Goal: Transaction & Acquisition: Purchase product/service

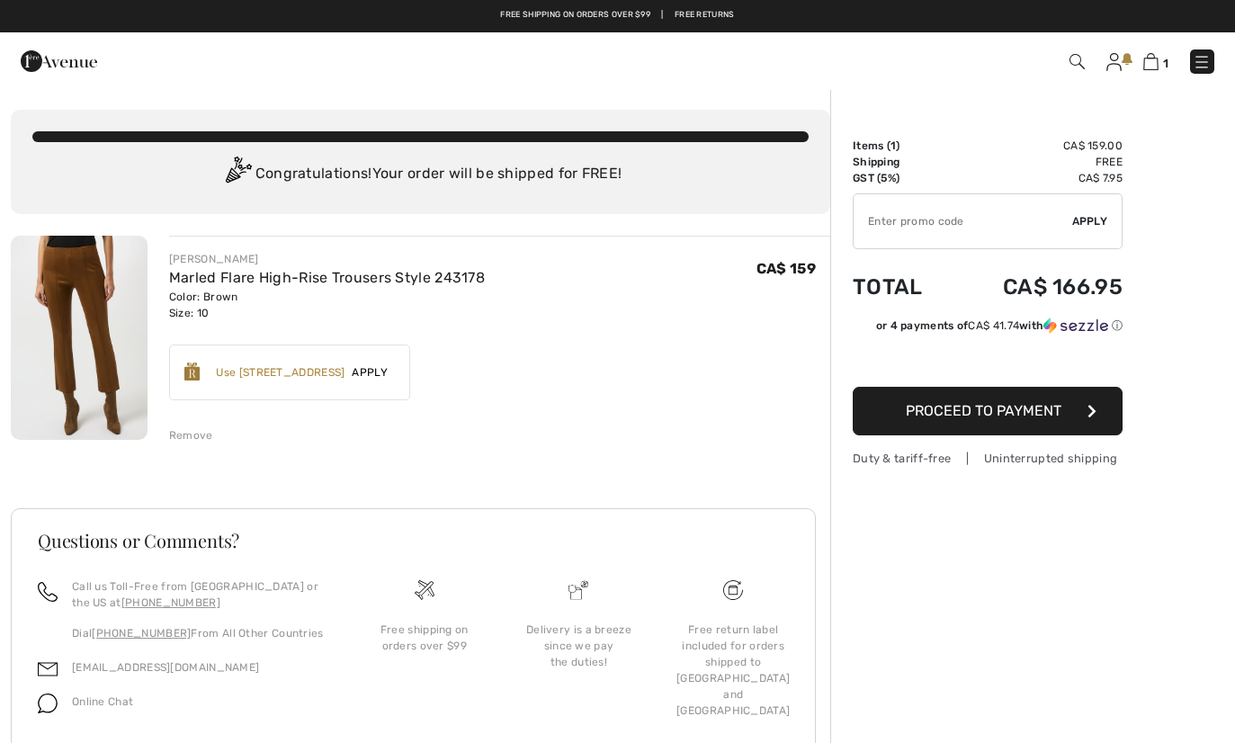
click at [1122, 60] on link at bounding box center [1113, 61] width 15 height 22
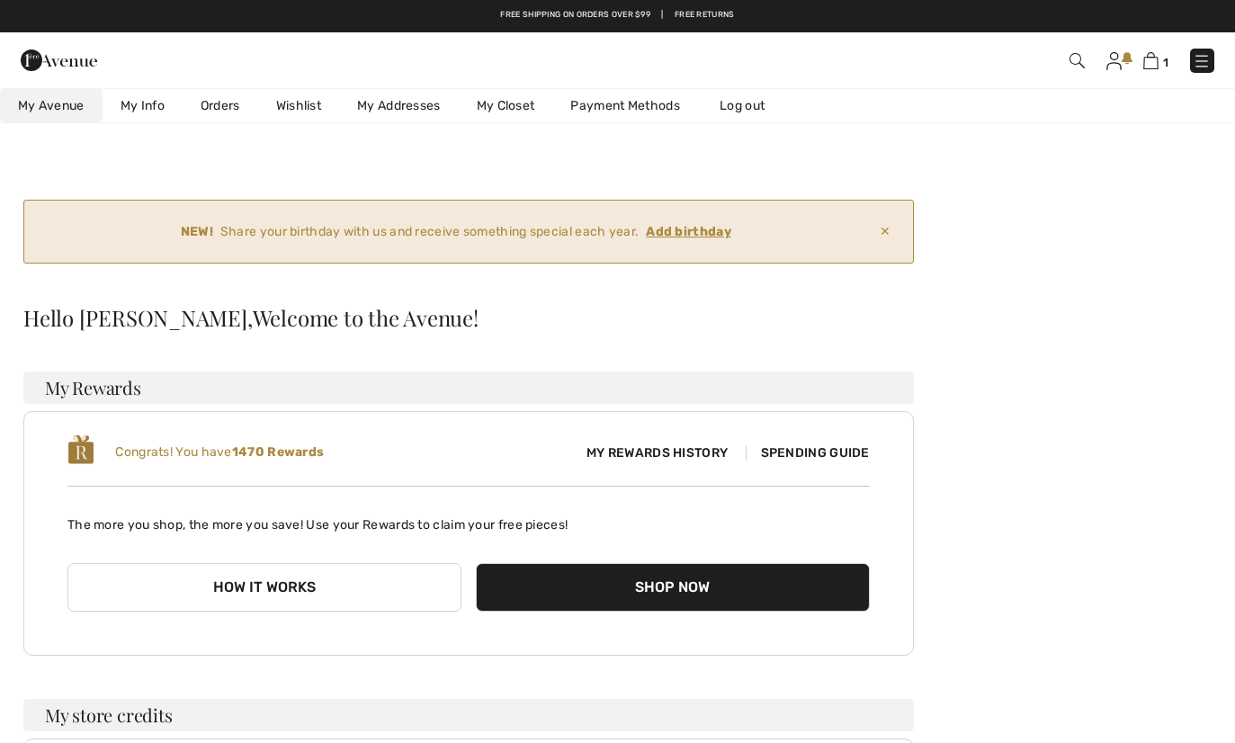
click at [709, 230] on ins "Add birthday" at bounding box center [688, 231] width 85 height 15
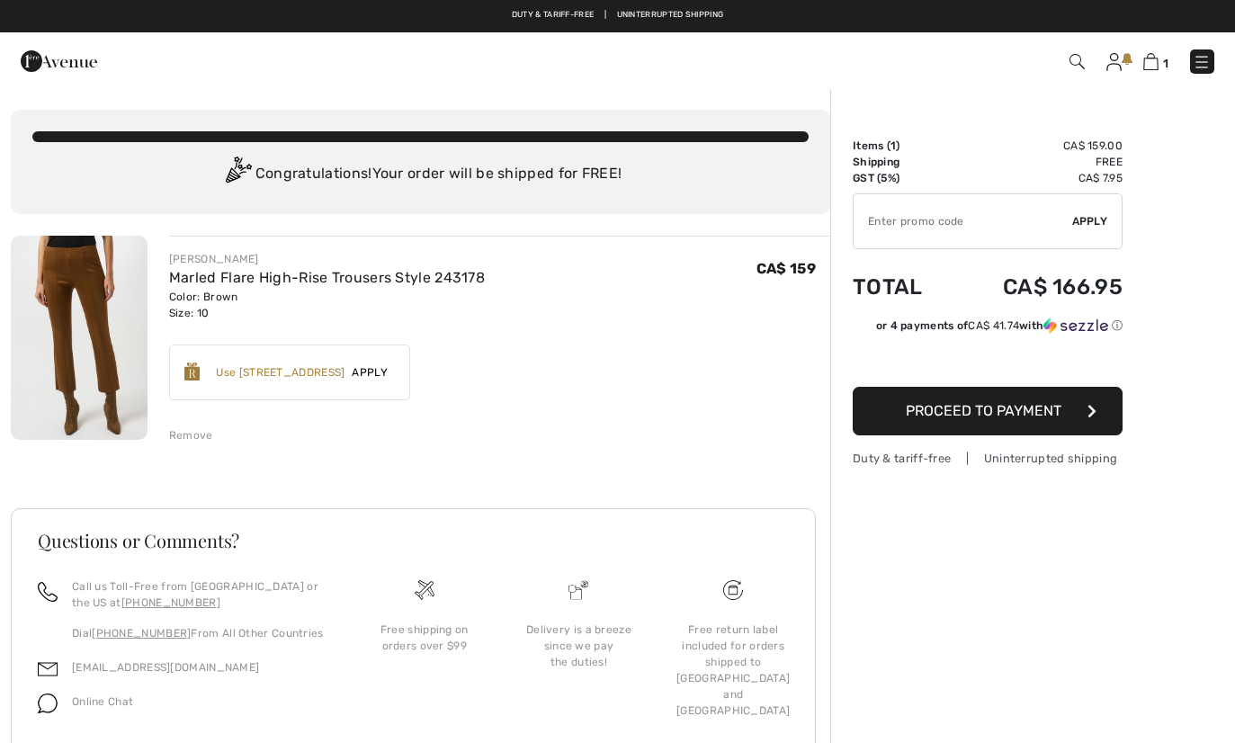
click at [1115, 61] on img at bounding box center [1113, 62] width 15 height 18
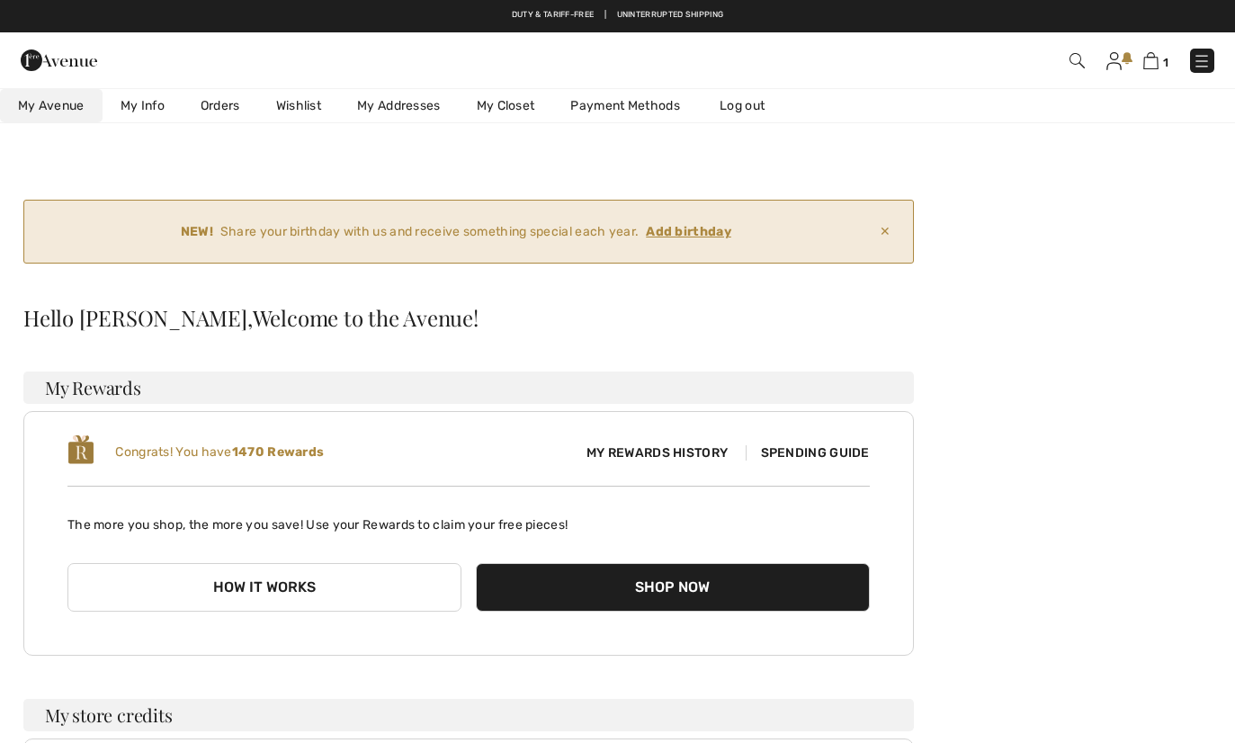
click at [300, 108] on link "Wishlist" at bounding box center [298, 105] width 81 height 33
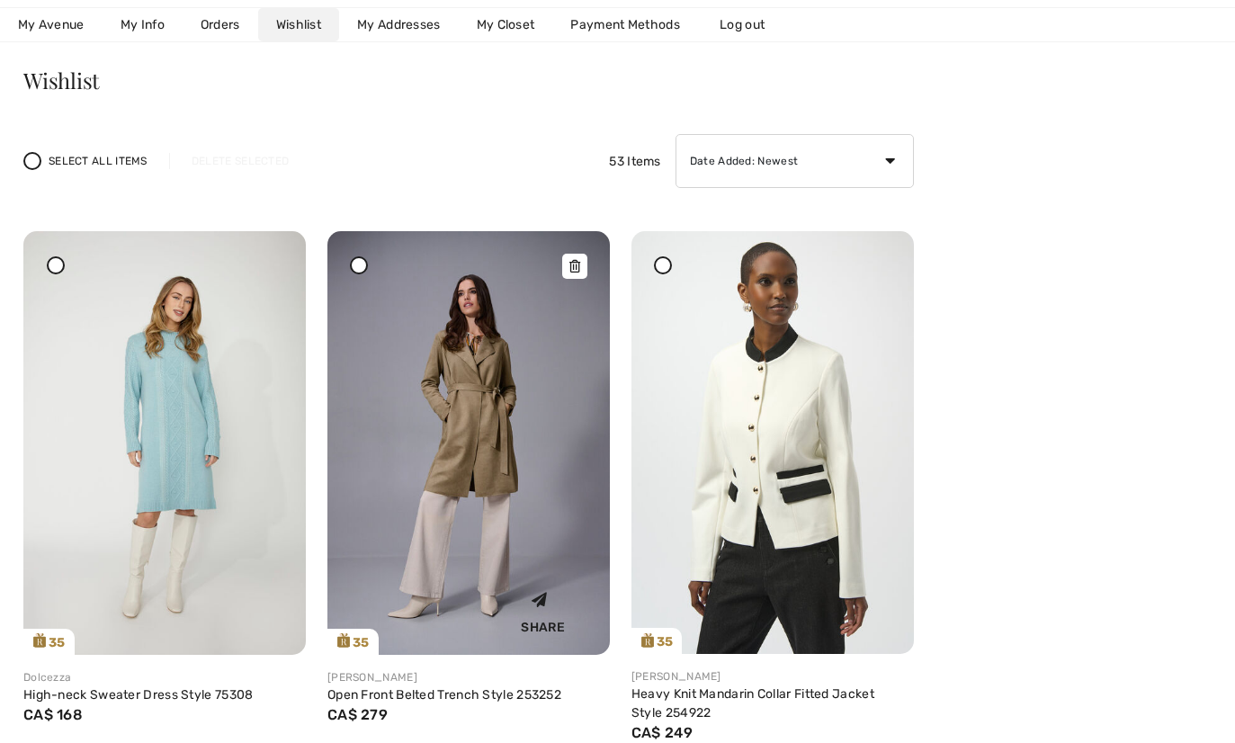
scroll to position [251, 0]
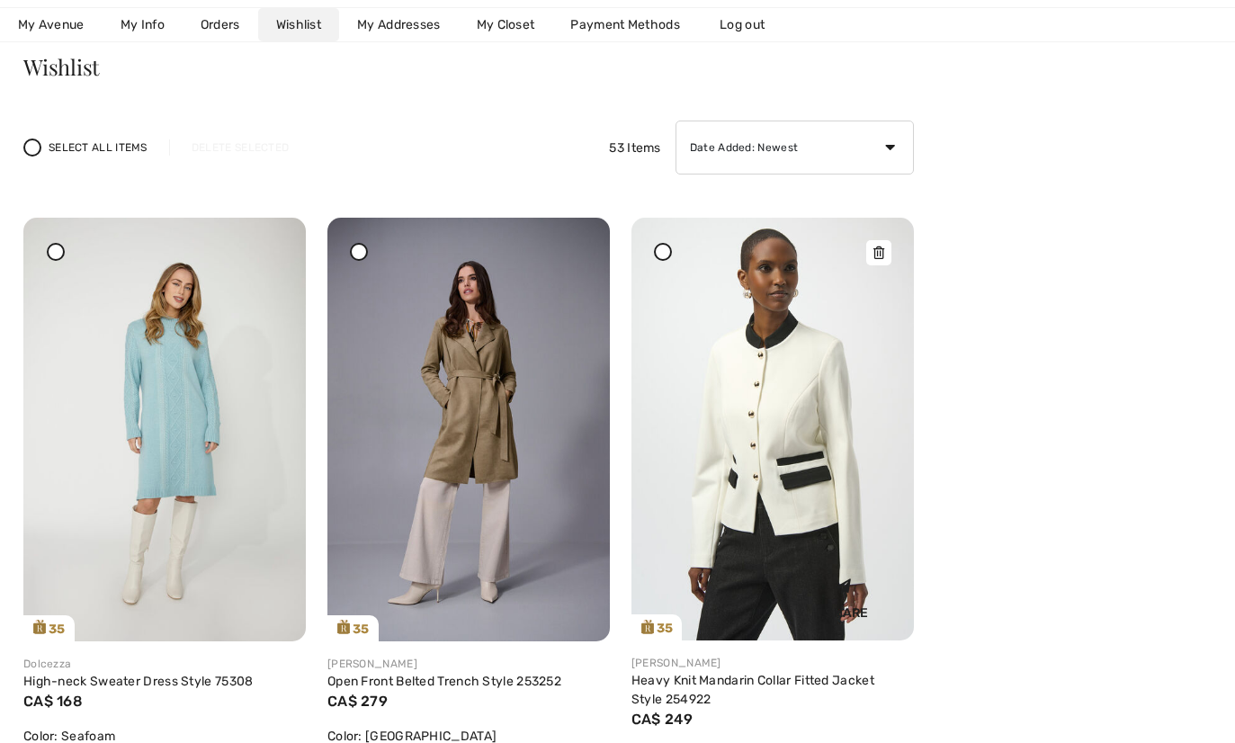
click at [769, 475] on img at bounding box center [772, 429] width 282 height 423
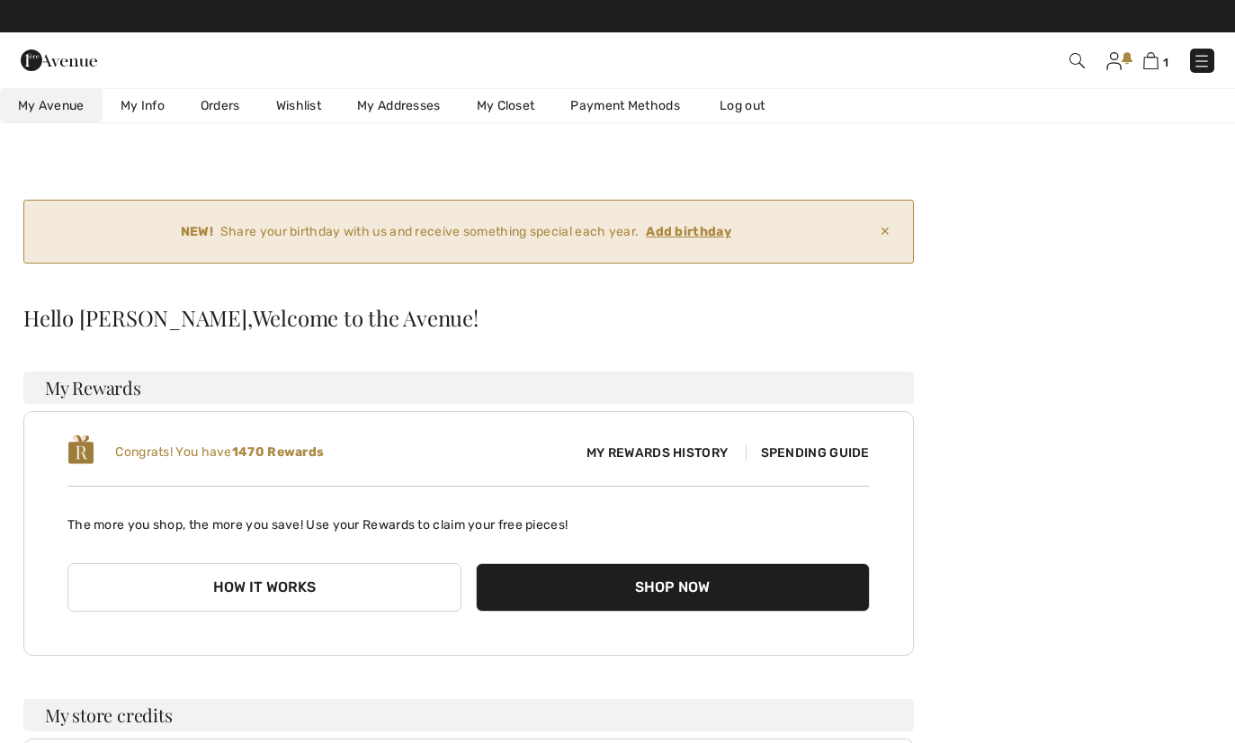
click at [887, 237] on span "✕" at bounding box center [885, 231] width 25 height 33
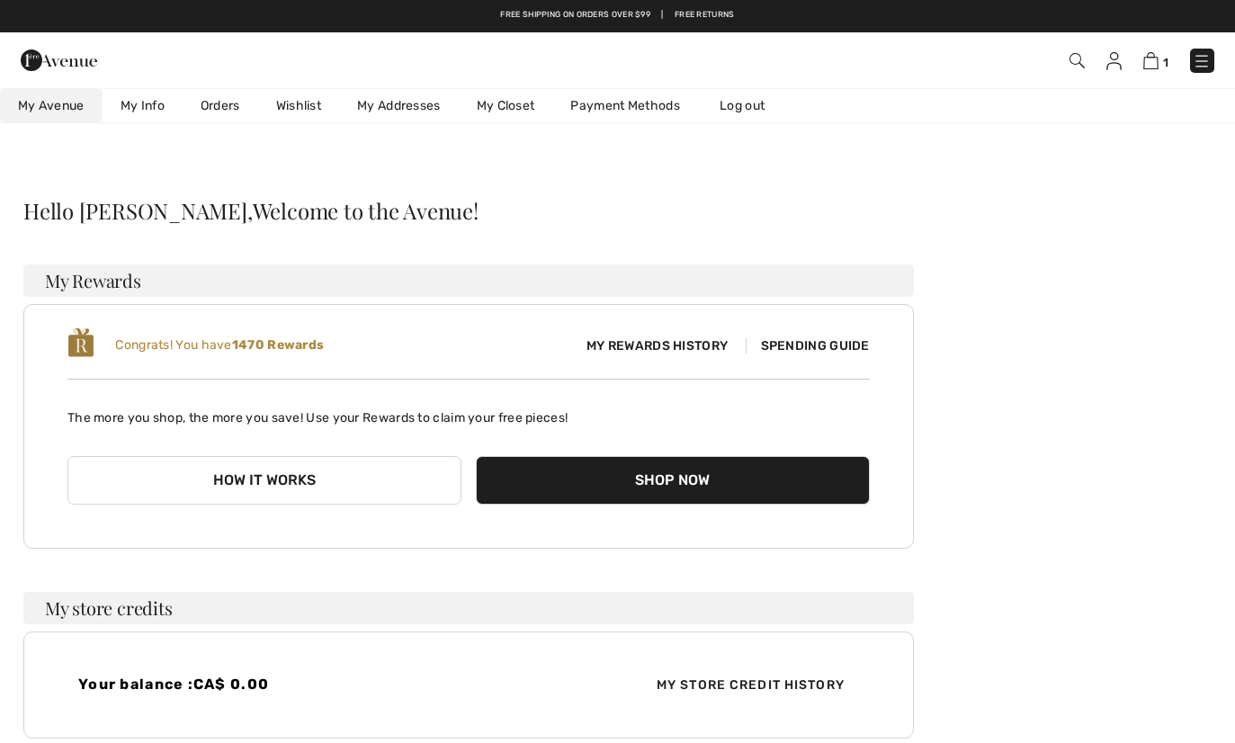
click at [308, 108] on link "Wishlist" at bounding box center [298, 105] width 81 height 33
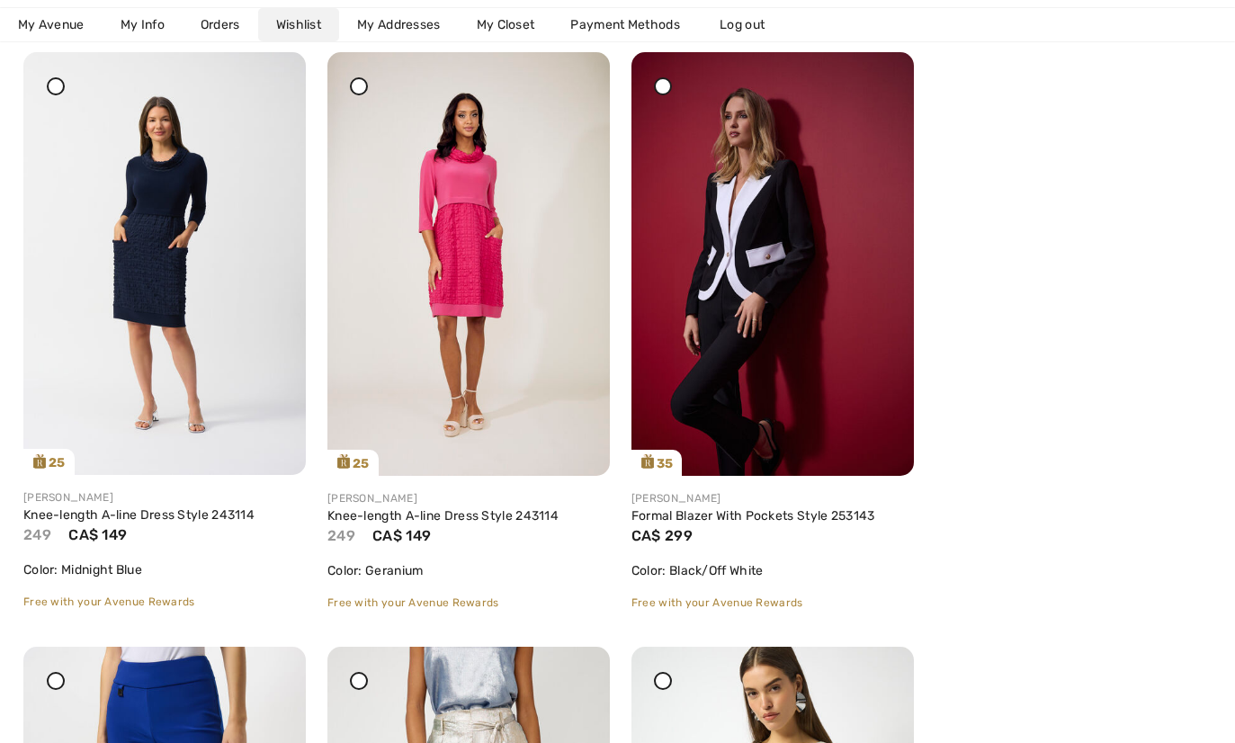
scroll to position [932, 0]
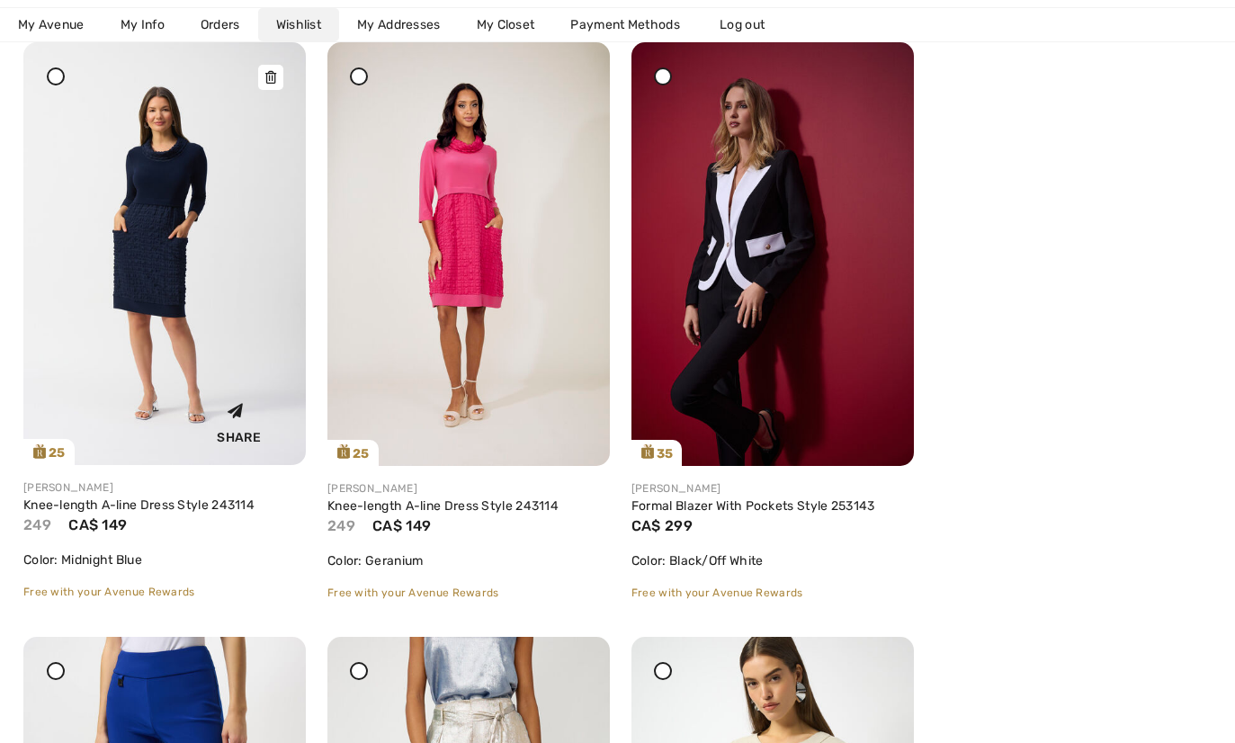
click at [152, 294] on img at bounding box center [164, 253] width 282 height 423
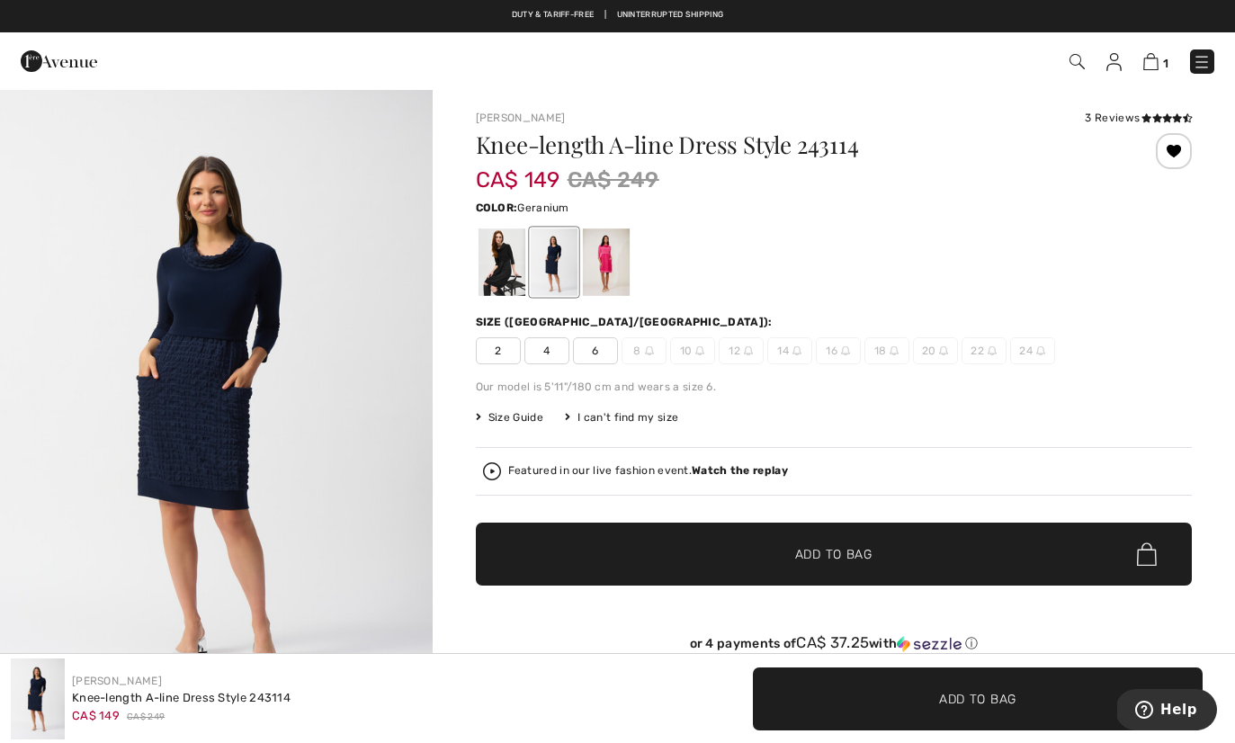
click at [601, 275] on div at bounding box center [605, 261] width 47 height 67
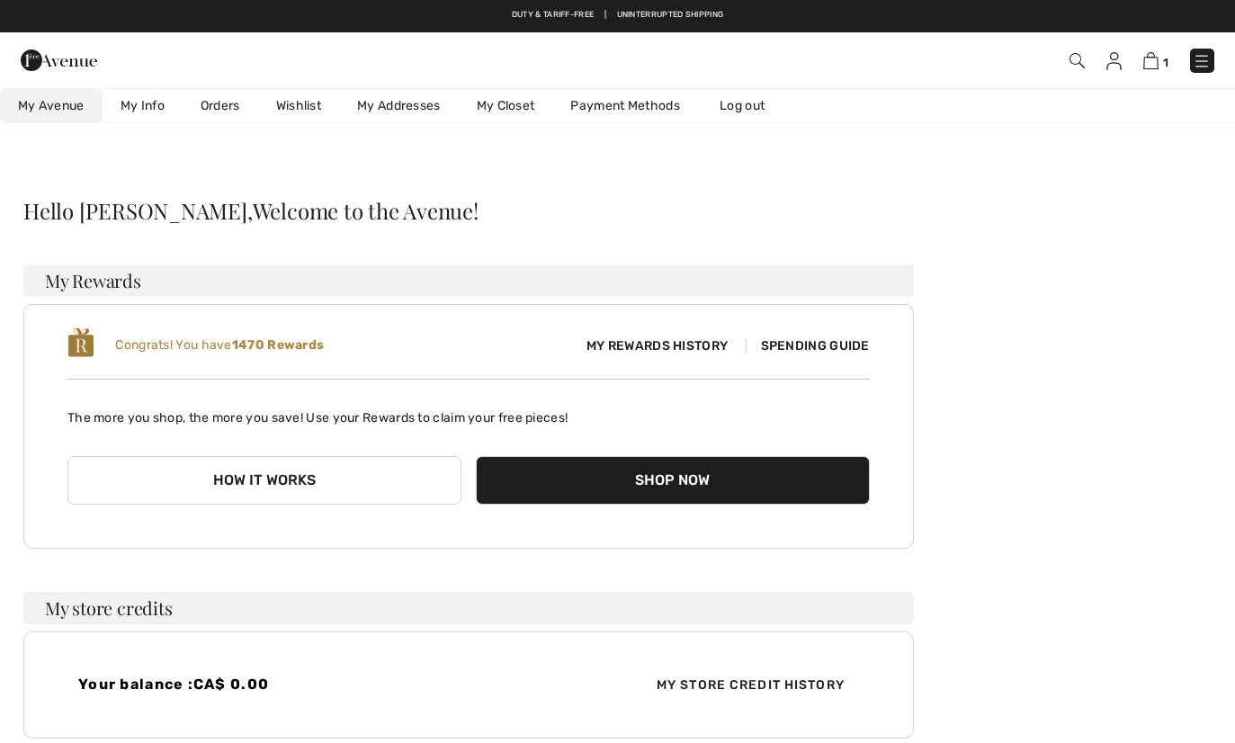
scroll to position [337, 0]
